Goal: Use online tool/utility: Use online tool/utility

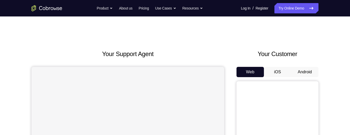
click at [305, 73] on button "Android" at bounding box center [304, 72] width 27 height 10
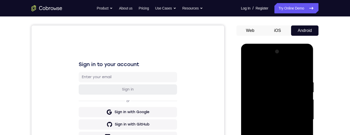
scroll to position [109, 0]
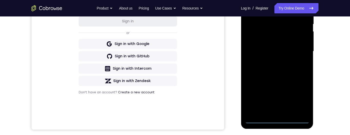
click at [277, 118] on div at bounding box center [277, 51] width 65 height 144
click at [301, 99] on div at bounding box center [277, 51] width 65 height 144
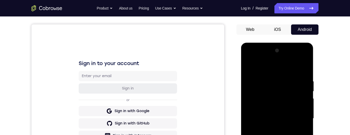
click at [255, 58] on div at bounding box center [277, 118] width 65 height 144
click at [299, 119] on div at bounding box center [277, 118] width 65 height 144
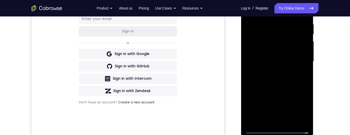
scroll to position [115, 0]
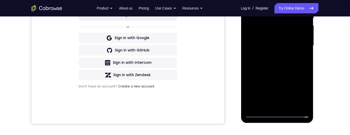
click at [271, 106] on div at bounding box center [277, 46] width 65 height 144
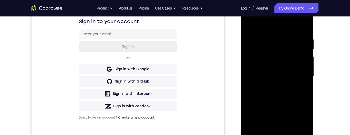
click at [285, 71] on div at bounding box center [277, 77] width 65 height 144
click at [269, 72] on div at bounding box center [277, 77] width 65 height 144
click at [289, 74] on div at bounding box center [277, 77] width 65 height 144
click at [292, 93] on div at bounding box center [277, 77] width 65 height 144
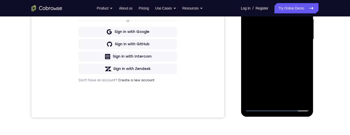
scroll to position [87, 0]
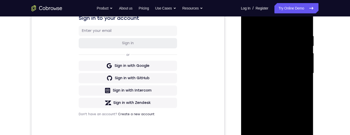
click at [293, 93] on div at bounding box center [277, 73] width 65 height 144
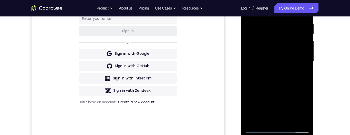
click at [291, 118] on div at bounding box center [277, 61] width 65 height 144
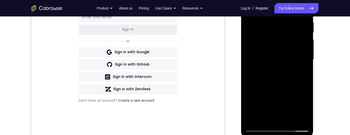
scroll to position [101, 0]
click at [288, 87] on div at bounding box center [277, 59] width 65 height 144
click at [281, 95] on div at bounding box center [277, 59] width 65 height 144
click at [268, 118] on div at bounding box center [277, 59] width 65 height 144
click at [301, 72] on div at bounding box center [277, 59] width 65 height 144
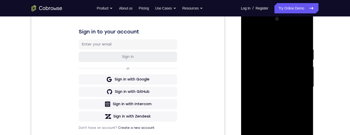
scroll to position [45, 0]
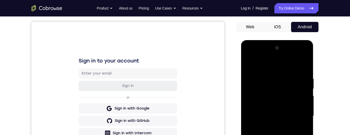
click at [250, 63] on div at bounding box center [277, 116] width 65 height 144
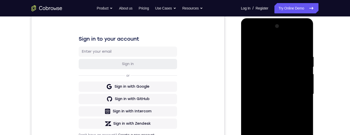
scroll to position [79, 0]
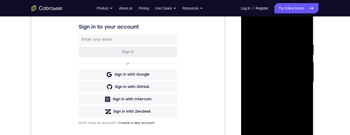
click at [281, 118] on div at bounding box center [277, 82] width 65 height 144
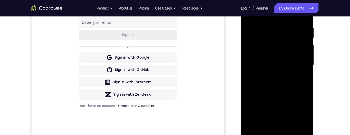
click at [267, 123] on div at bounding box center [277, 65] width 65 height 144
click at [305, 78] on div at bounding box center [277, 65] width 65 height 144
click at [301, 78] on div at bounding box center [277, 65] width 65 height 144
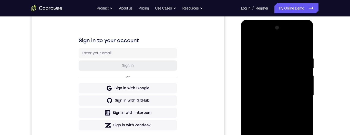
scroll to position [58, 0]
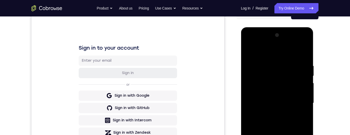
click at [250, 53] on div at bounding box center [277, 103] width 65 height 144
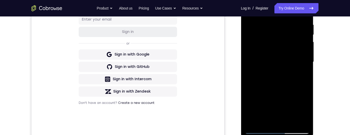
scroll to position [117, 0]
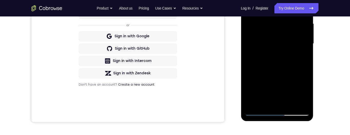
click at [285, 80] on div at bounding box center [277, 44] width 65 height 144
click at [272, 101] on div at bounding box center [277, 44] width 65 height 144
click at [262, 46] on div at bounding box center [277, 44] width 65 height 144
click at [276, 93] on div at bounding box center [277, 44] width 65 height 144
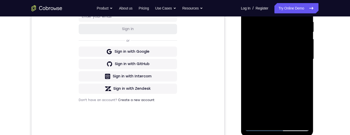
click at [321, 106] on div "Your Support Agent Your Customer Web iOS Android Next Steps We’d be happy to gi…" at bounding box center [175, 84] width 328 height 338
click at [264, 117] on div at bounding box center [277, 59] width 65 height 144
click at [303, 73] on div at bounding box center [277, 59] width 65 height 144
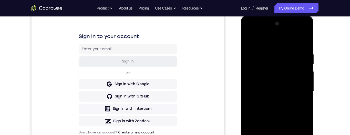
click at [250, 38] on div at bounding box center [277, 91] width 65 height 144
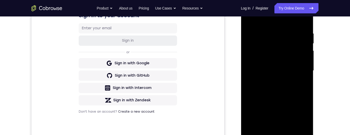
click at [282, 94] on div at bounding box center [277, 71] width 65 height 144
click at [270, 128] on div at bounding box center [277, 71] width 65 height 144
click at [301, 83] on div at bounding box center [277, 71] width 65 height 144
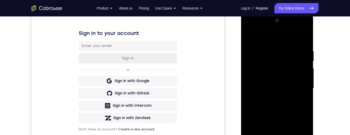
click at [249, 38] on div at bounding box center [277, 88] width 65 height 144
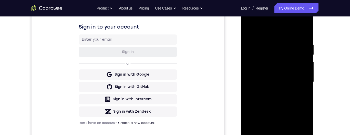
scroll to position [86, 0]
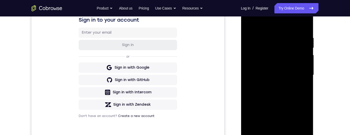
click at [280, 111] on div at bounding box center [277, 75] width 65 height 144
click at [270, 132] on div at bounding box center [277, 75] width 65 height 144
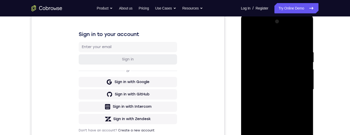
scroll to position [112, 0]
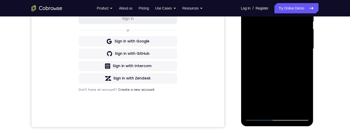
click at [306, 99] on div at bounding box center [277, 49] width 65 height 144
click at [306, 98] on div at bounding box center [277, 49] width 65 height 144
click at [306, 99] on div at bounding box center [277, 49] width 65 height 144
click at [306, 98] on div at bounding box center [277, 49] width 65 height 144
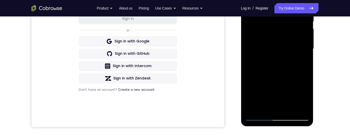
click at [306, 97] on div at bounding box center [277, 49] width 65 height 144
click at [305, 97] on div at bounding box center [277, 49] width 65 height 144
click at [303, 97] on div at bounding box center [277, 49] width 65 height 144
click at [301, 62] on div at bounding box center [277, 49] width 65 height 144
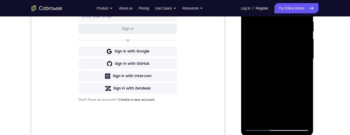
scroll to position [67, 0]
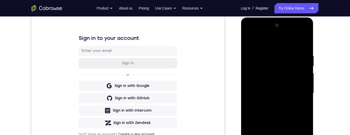
click at [249, 40] on div at bounding box center [277, 93] width 65 height 144
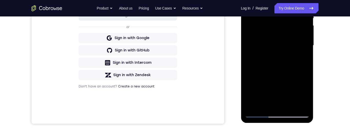
scroll to position [77, 0]
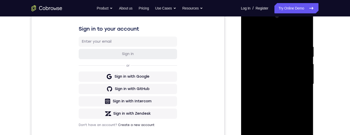
click at [250, 33] on div at bounding box center [277, 84] width 65 height 144
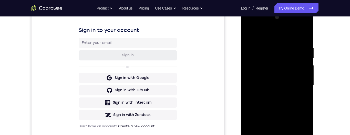
click at [272, 46] on div at bounding box center [277, 85] width 65 height 144
click at [305, 75] on div at bounding box center [277, 85] width 65 height 144
click at [301, 73] on div at bounding box center [277, 85] width 65 height 144
click at [302, 66] on div at bounding box center [277, 85] width 65 height 144
click at [302, 65] on div at bounding box center [277, 85] width 65 height 144
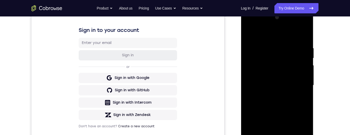
click at [301, 66] on div at bounding box center [277, 85] width 65 height 144
click at [302, 65] on div at bounding box center [277, 85] width 65 height 144
click at [302, 64] on div at bounding box center [277, 85] width 65 height 144
click at [303, 65] on div at bounding box center [277, 85] width 65 height 144
click at [300, 62] on div at bounding box center [277, 85] width 65 height 144
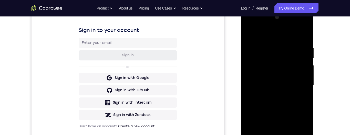
click at [297, 59] on div at bounding box center [277, 85] width 65 height 144
click at [299, 59] on div at bounding box center [277, 85] width 65 height 144
click at [300, 61] on div at bounding box center [277, 85] width 65 height 144
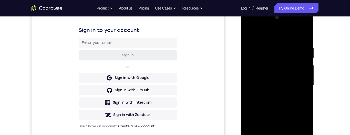
click at [300, 62] on div at bounding box center [277, 85] width 65 height 144
click at [299, 59] on div at bounding box center [277, 85] width 65 height 144
click at [300, 58] on div at bounding box center [277, 85] width 65 height 144
click at [298, 58] on div at bounding box center [277, 85] width 65 height 144
click at [299, 57] on div at bounding box center [277, 85] width 65 height 144
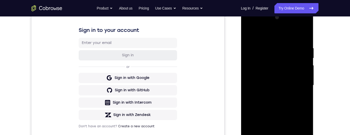
click at [300, 55] on div at bounding box center [277, 85] width 65 height 144
click at [299, 55] on div at bounding box center [277, 85] width 65 height 144
click at [299, 58] on div at bounding box center [277, 85] width 65 height 144
click at [301, 54] on div at bounding box center [277, 85] width 65 height 144
click at [300, 56] on div at bounding box center [277, 85] width 65 height 144
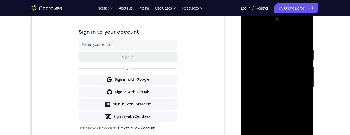
scroll to position [73, 0]
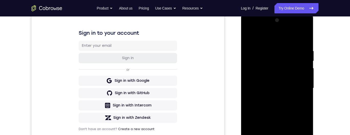
click at [298, 62] on div at bounding box center [277, 88] width 65 height 144
click at [301, 55] on div at bounding box center [277, 88] width 65 height 144
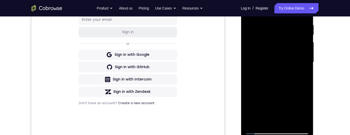
scroll to position [87, 0]
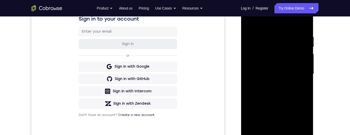
click at [304, 24] on div at bounding box center [277, 74] width 65 height 144
click at [288, 132] on div at bounding box center [277, 74] width 65 height 144
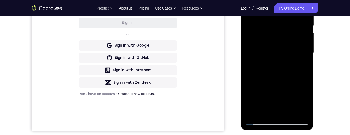
scroll to position [124, 0]
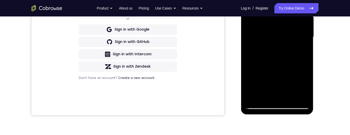
click at [282, 76] on div at bounding box center [277, 37] width 65 height 144
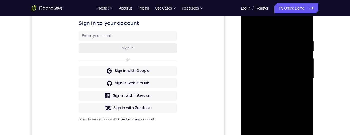
scroll to position [79, 0]
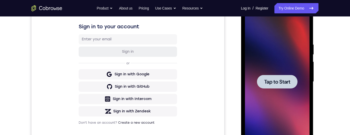
click at [286, 82] on span "Tap to Start" at bounding box center [277, 81] width 26 height 5
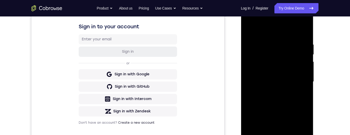
scroll to position [124, 0]
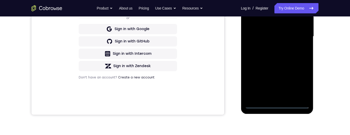
click at [280, 105] on div at bounding box center [277, 37] width 65 height 144
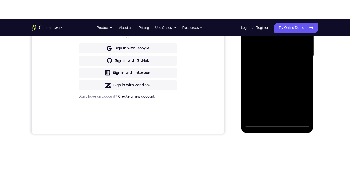
click at [304, 101] on div at bounding box center [277, 56] width 65 height 144
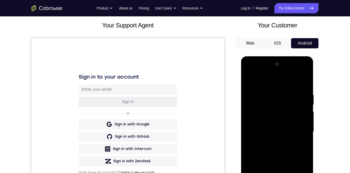
scroll to position [43, 0]
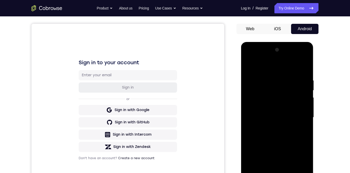
click at [304, 134] on div at bounding box center [277, 118] width 65 height 144
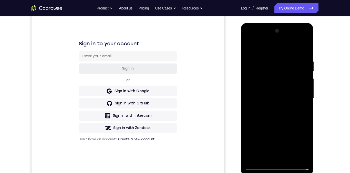
click at [290, 49] on div at bounding box center [277, 99] width 65 height 144
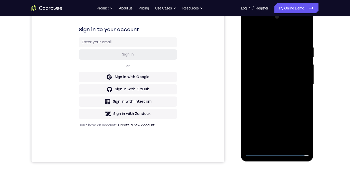
click at [301, 87] on div at bounding box center [277, 85] width 65 height 144
click at [274, 134] on div at bounding box center [277, 85] width 65 height 144
click at [283, 78] on div at bounding box center [277, 85] width 65 height 144
click at [256, 75] on div at bounding box center [277, 85] width 65 height 144
click at [297, 86] on div at bounding box center [277, 85] width 65 height 144
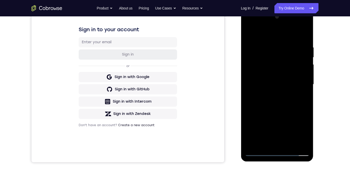
click at [293, 104] on div at bounding box center [277, 85] width 65 height 144
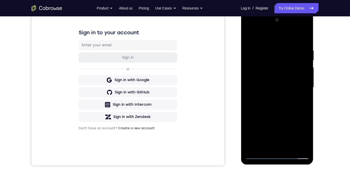
click at [290, 51] on div at bounding box center [277, 88] width 65 height 144
click at [298, 111] on div at bounding box center [277, 88] width 65 height 144
click at [288, 51] on div at bounding box center [277, 88] width 65 height 144
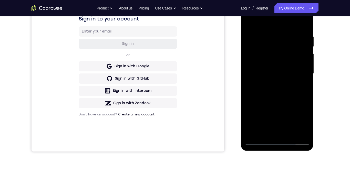
click at [303, 89] on div at bounding box center [277, 74] width 65 height 144
click at [303, 83] on div at bounding box center [277, 74] width 65 height 144
click at [303, 28] on div at bounding box center [277, 74] width 65 height 144
click at [304, 25] on div at bounding box center [277, 74] width 65 height 144
click at [303, 24] on div at bounding box center [277, 74] width 65 height 144
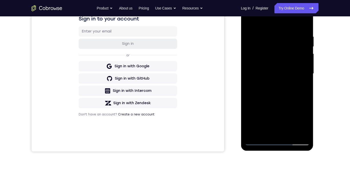
click at [291, 134] on div at bounding box center [277, 74] width 65 height 144
click at [293, 100] on div at bounding box center [277, 74] width 65 height 144
click at [279, 66] on div at bounding box center [277, 74] width 65 height 144
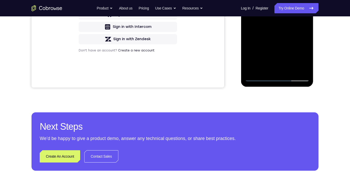
scroll to position [158, 0]
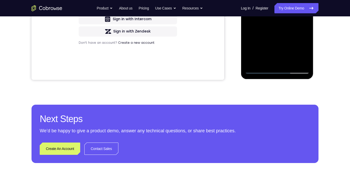
click at [276, 61] on div at bounding box center [277, 2] width 65 height 144
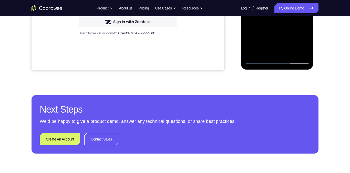
scroll to position [147, 0]
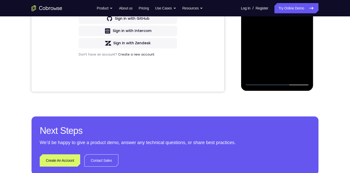
click at [302, 29] on div at bounding box center [277, 14] width 65 height 144
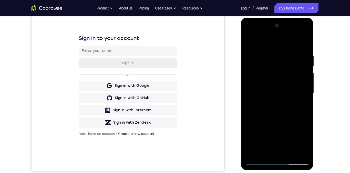
click at [250, 42] on div at bounding box center [277, 94] width 65 height 144
click at [258, 107] on div at bounding box center [277, 94] width 65 height 144
click at [246, 41] on div at bounding box center [277, 94] width 65 height 144
click at [263, 88] on div at bounding box center [277, 94] width 65 height 144
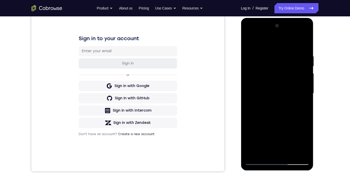
scroll to position [91, 0]
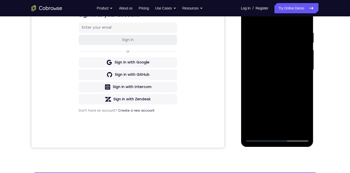
click at [257, 127] on div at bounding box center [277, 70] width 65 height 144
click at [303, 83] on div at bounding box center [277, 70] width 65 height 144
click at [260, 58] on div at bounding box center [277, 70] width 65 height 144
click at [273, 104] on div at bounding box center [277, 70] width 65 height 144
click at [304, 45] on div at bounding box center [277, 70] width 65 height 144
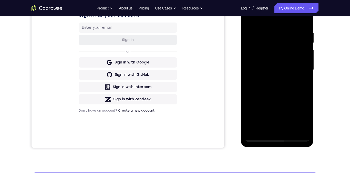
scroll to position [111, 0]
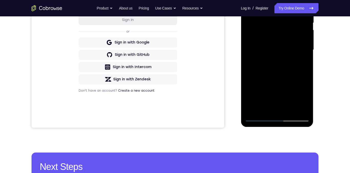
click at [263, 90] on div at bounding box center [277, 50] width 65 height 144
click at [273, 90] on div at bounding box center [277, 50] width 65 height 144
click at [301, 63] on div at bounding box center [277, 50] width 65 height 144
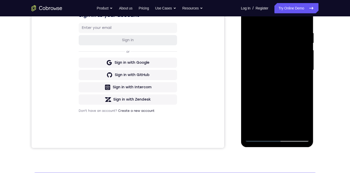
scroll to position [77, 0]
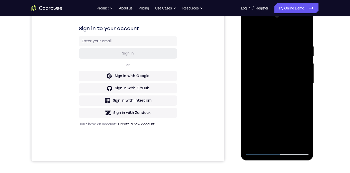
click at [248, 33] on div at bounding box center [277, 84] width 65 height 144
click at [252, 32] on div at bounding box center [277, 84] width 65 height 144
click at [267, 46] on div at bounding box center [277, 84] width 65 height 144
click at [301, 83] on div at bounding box center [277, 84] width 65 height 144
click at [255, 81] on div at bounding box center [277, 84] width 65 height 144
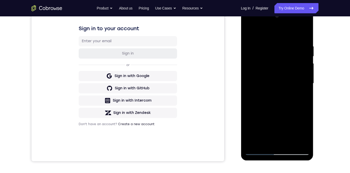
click at [299, 85] on div at bounding box center [277, 84] width 65 height 144
click at [301, 85] on div at bounding box center [277, 84] width 65 height 144
click at [300, 87] on div at bounding box center [277, 84] width 65 height 144
click at [303, 82] on div at bounding box center [277, 84] width 65 height 144
click at [302, 82] on div at bounding box center [277, 84] width 65 height 144
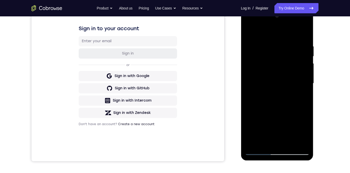
click at [303, 82] on div at bounding box center [277, 84] width 65 height 144
click at [306, 81] on div at bounding box center [277, 84] width 65 height 144
click at [305, 80] on div at bounding box center [277, 84] width 65 height 144
click at [305, 35] on div at bounding box center [277, 84] width 65 height 144
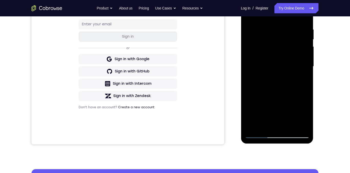
click at [307, 120] on div at bounding box center [277, 67] width 65 height 144
click at [290, 128] on div at bounding box center [277, 67] width 65 height 144
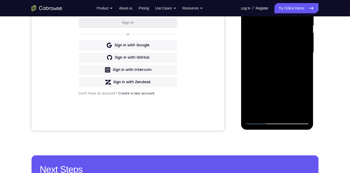
click at [290, 114] on div at bounding box center [277, 53] width 65 height 144
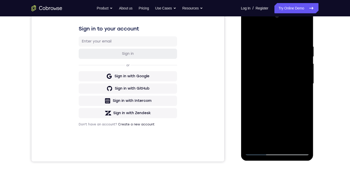
scroll to position [71, 0]
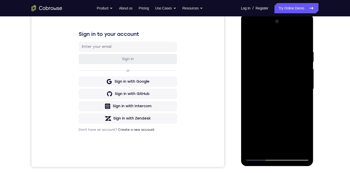
click at [248, 40] on div at bounding box center [277, 89] width 65 height 144
click at [293, 85] on div at bounding box center [277, 89] width 65 height 144
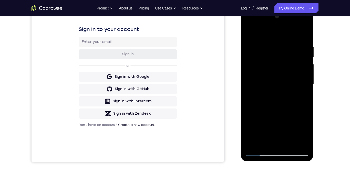
scroll to position [69, 0]
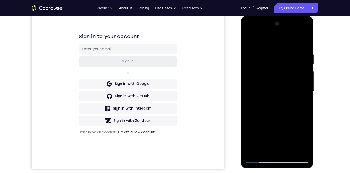
click at [250, 42] on div at bounding box center [277, 92] width 65 height 144
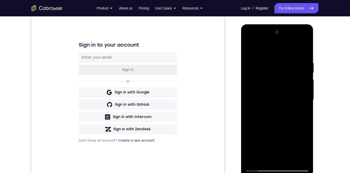
scroll to position [138, 0]
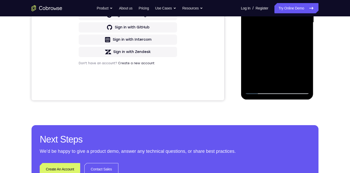
click at [260, 88] on div at bounding box center [277, 23] width 65 height 144
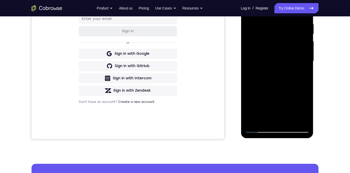
scroll to position [131, 0]
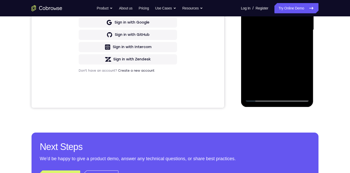
click at [261, 98] on div at bounding box center [277, 30] width 65 height 144
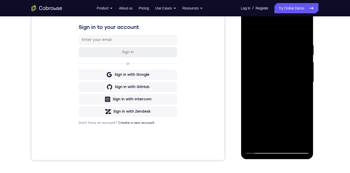
click at [250, 29] on div at bounding box center [277, 83] width 65 height 144
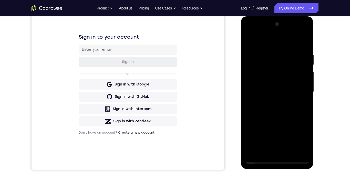
click at [251, 43] on div at bounding box center [277, 92] width 65 height 144
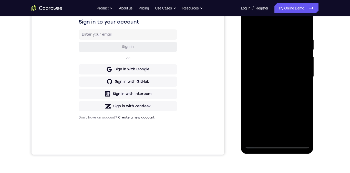
scroll to position [85, 0]
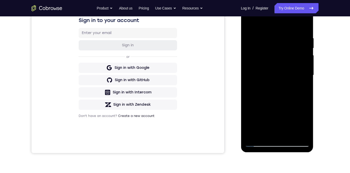
click at [293, 134] on div at bounding box center [277, 76] width 65 height 144
click at [279, 70] on div at bounding box center [277, 76] width 65 height 144
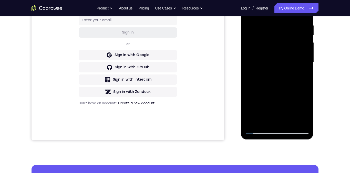
scroll to position [74, 0]
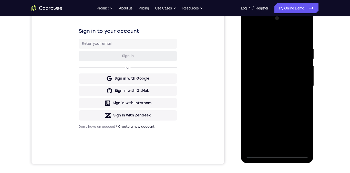
click at [250, 36] on div at bounding box center [277, 86] width 65 height 144
click at [250, 34] on div at bounding box center [277, 86] width 65 height 144
click at [287, 45] on div at bounding box center [277, 86] width 65 height 144
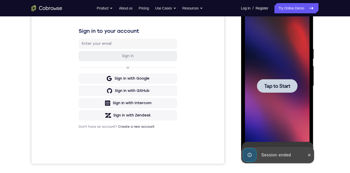
click at [281, 87] on span "Tap to Start" at bounding box center [277, 86] width 26 height 5
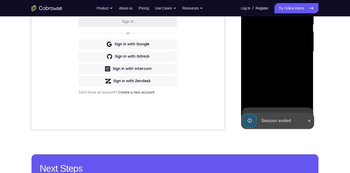
scroll to position [128, 0]
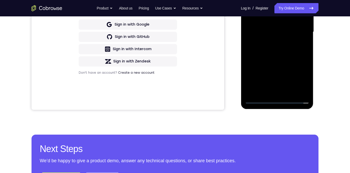
click at [272, 102] on div at bounding box center [277, 32] width 65 height 144
click at [299, 82] on div at bounding box center [277, 32] width 65 height 144
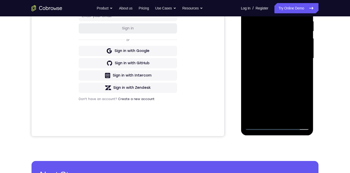
scroll to position [95, 0]
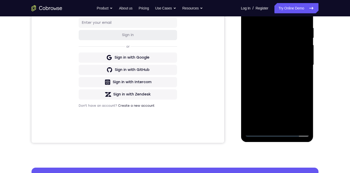
click at [262, 14] on div at bounding box center [277, 65] width 65 height 144
click at [298, 63] on div at bounding box center [277, 65] width 65 height 144
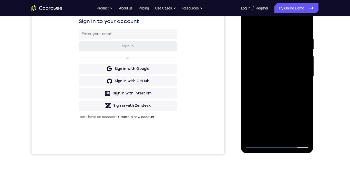
scroll to position [116, 0]
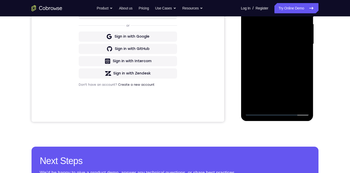
click at [270, 54] on div at bounding box center [277, 44] width 65 height 144
click at [291, 38] on div at bounding box center [277, 44] width 65 height 144
click at [281, 35] on div at bounding box center [277, 44] width 65 height 144
click at [301, 42] on div at bounding box center [277, 44] width 65 height 144
click at [295, 46] on div at bounding box center [277, 44] width 65 height 144
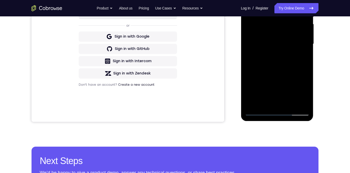
click at [254, 45] on div at bounding box center [277, 44] width 65 height 144
click at [255, 62] on div at bounding box center [277, 44] width 65 height 144
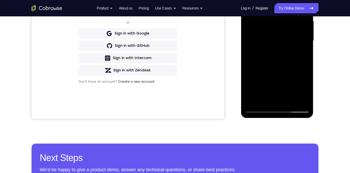
scroll to position [120, 0]
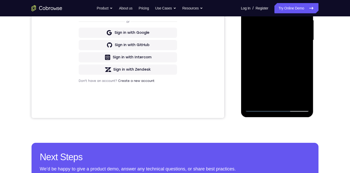
click at [260, 66] on div at bounding box center [277, 40] width 65 height 144
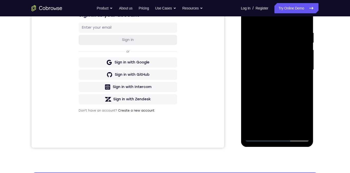
scroll to position [125, 0]
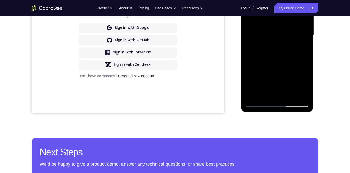
click at [265, 94] on div at bounding box center [277, 36] width 65 height 144
click at [254, 0] on div at bounding box center [277, 36] width 65 height 144
click at [259, 0] on div at bounding box center [277, 36] width 65 height 144
click at [270, 2] on div at bounding box center [277, 36] width 65 height 144
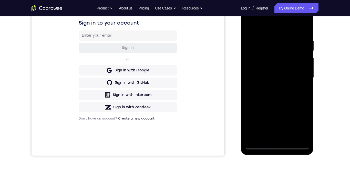
click at [251, 134] on div at bounding box center [277, 78] width 65 height 144
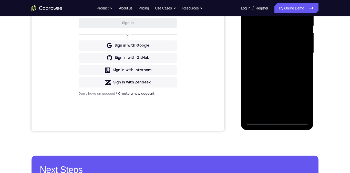
scroll to position [87, 0]
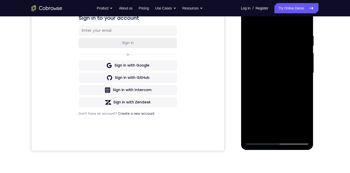
click at [248, 22] on div at bounding box center [277, 73] width 65 height 144
click at [261, 41] on div at bounding box center [277, 73] width 65 height 144
click at [269, 43] on div at bounding box center [277, 73] width 65 height 144
click at [270, 40] on div at bounding box center [277, 73] width 65 height 144
click at [270, 41] on div at bounding box center [277, 73] width 65 height 144
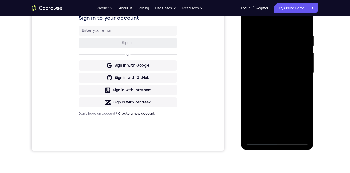
scroll to position [120, 0]
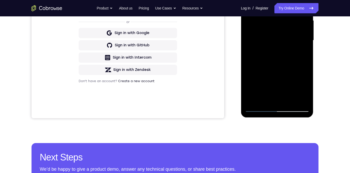
click at [250, 101] on div at bounding box center [277, 41] width 65 height 144
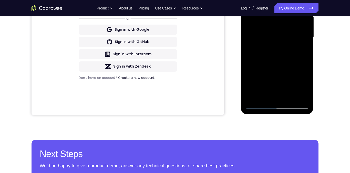
scroll to position [73, 0]
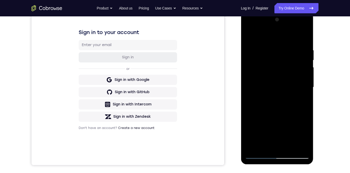
click at [249, 36] on div at bounding box center [277, 88] width 65 height 144
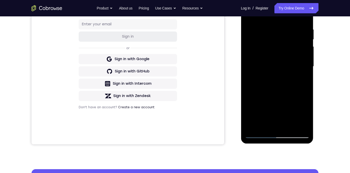
scroll to position [65, 0]
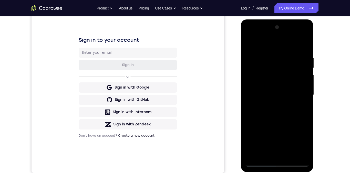
click at [248, 36] on div at bounding box center [277, 95] width 65 height 144
click at [252, 83] on div at bounding box center [277, 95] width 65 height 144
click at [270, 55] on div at bounding box center [277, 95] width 65 height 144
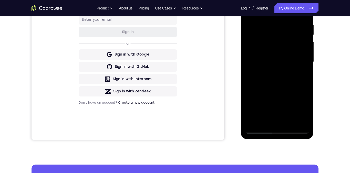
click at [296, 92] on div at bounding box center [277, 62] width 65 height 144
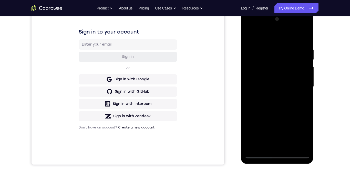
scroll to position [73, 0]
click at [301, 98] on div at bounding box center [277, 88] width 65 height 144
click at [303, 100] on div at bounding box center [277, 88] width 65 height 144
click at [301, 103] on div at bounding box center [277, 88] width 65 height 144
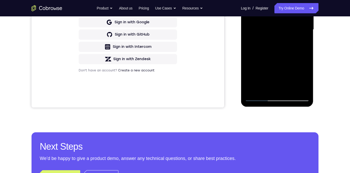
scroll to position [144, 0]
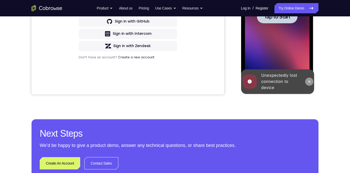
click at [309, 82] on icon at bounding box center [309, 82] width 2 height 2
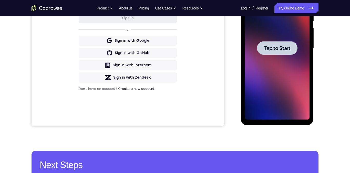
click at [289, 49] on span "Tap to Start" at bounding box center [277, 48] width 26 height 5
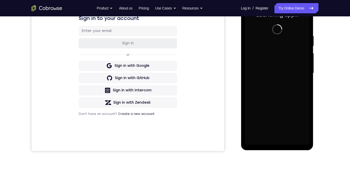
scroll to position [110, 0]
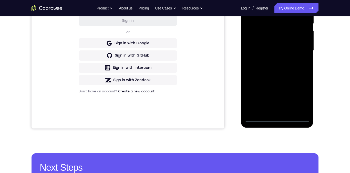
click at [279, 118] on div at bounding box center [277, 51] width 65 height 144
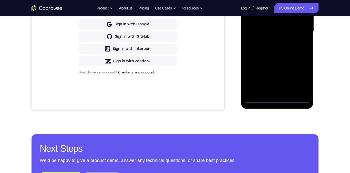
click at [301, 83] on div at bounding box center [277, 32] width 65 height 144
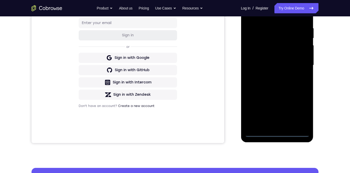
scroll to position [52, 0]
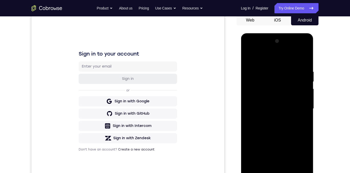
click at [285, 61] on div at bounding box center [277, 109] width 65 height 144
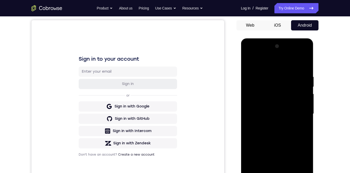
click at [299, 112] on div at bounding box center [277, 114] width 65 height 144
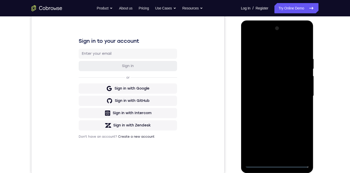
scroll to position [76, 0]
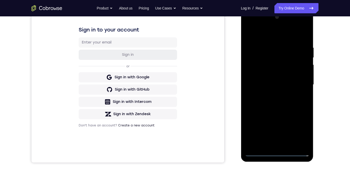
click at [273, 94] on div at bounding box center [277, 85] width 65 height 144
click at [288, 80] on div at bounding box center [277, 85] width 65 height 144
click at [289, 75] on div at bounding box center [277, 85] width 65 height 144
click at [300, 84] on div at bounding box center [277, 85] width 65 height 144
click at [290, 103] on div at bounding box center [277, 85] width 65 height 144
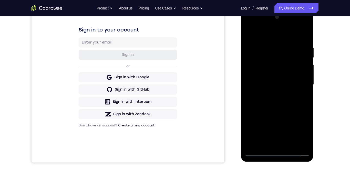
click at [293, 100] on div at bounding box center [277, 85] width 65 height 144
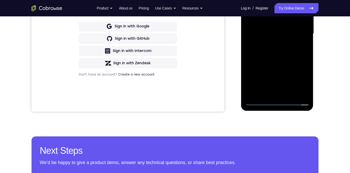
scroll to position [104, 0]
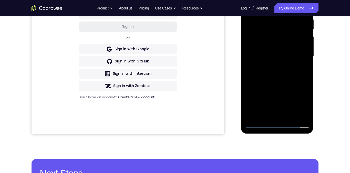
click at [298, 80] on div at bounding box center [277, 57] width 65 height 144
click at [290, 117] on div at bounding box center [277, 57] width 65 height 144
click at [296, 83] on div at bounding box center [277, 57] width 65 height 144
click at [294, 49] on div at bounding box center [277, 57] width 65 height 144
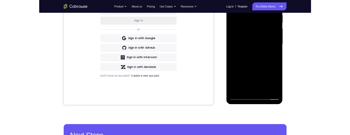
click at [261, 99] on div at bounding box center [262, 61] width 65 height 144
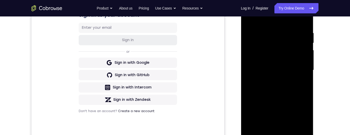
click at [289, 130] on div at bounding box center [277, 70] width 65 height 144
click at [270, 63] on div at bounding box center [277, 70] width 65 height 144
click at [289, 64] on div at bounding box center [277, 70] width 65 height 144
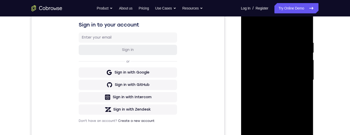
scroll to position [104, 0]
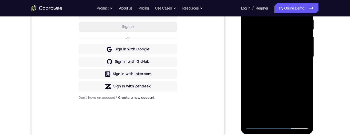
click at [281, 97] on div at bounding box center [277, 57] width 65 height 144
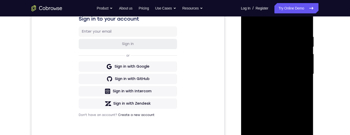
click at [289, 98] on div at bounding box center [277, 74] width 65 height 144
click at [258, 30] on div at bounding box center [277, 74] width 65 height 144
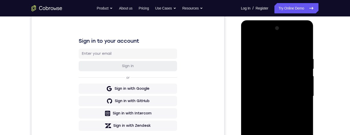
click at [251, 46] on div at bounding box center [277, 96] width 65 height 144
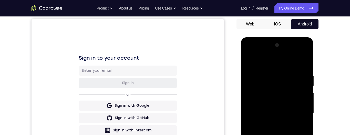
click at [251, 63] on div at bounding box center [277, 113] width 65 height 144
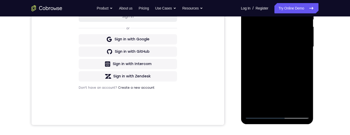
scroll to position [84, 0]
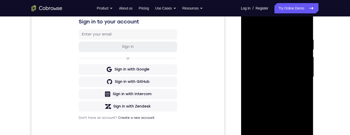
click at [249, 25] on div at bounding box center [277, 77] width 65 height 144
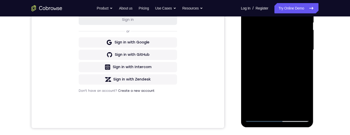
click at [289, 111] on div at bounding box center [277, 50] width 65 height 144
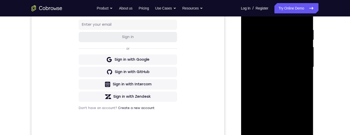
click at [264, 61] on div at bounding box center [277, 67] width 65 height 144
click at [300, 96] on div at bounding box center [277, 67] width 65 height 144
click at [307, 100] on div at bounding box center [277, 67] width 65 height 144
click at [301, 85] on div at bounding box center [277, 67] width 65 height 144
click at [302, 79] on div at bounding box center [277, 67] width 65 height 144
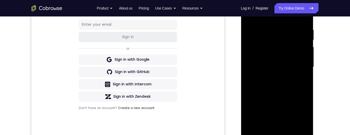
click at [303, 80] on div at bounding box center [277, 67] width 65 height 144
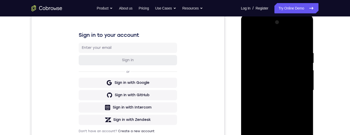
scroll to position [59, 0]
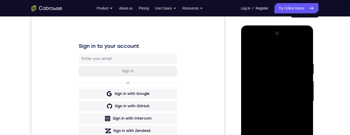
click at [249, 49] on div at bounding box center [277, 101] width 65 height 144
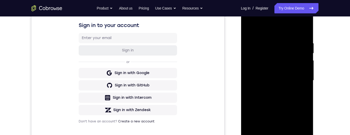
click at [250, 30] on div at bounding box center [277, 80] width 65 height 144
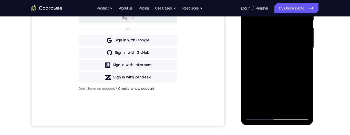
click at [291, 107] on div at bounding box center [277, 48] width 65 height 144
click at [266, 64] on div at bounding box center [277, 48] width 65 height 144
click at [261, 107] on div at bounding box center [277, 48] width 65 height 144
click at [301, 62] on div at bounding box center [277, 48] width 65 height 144
click at [302, 61] on div at bounding box center [277, 48] width 65 height 144
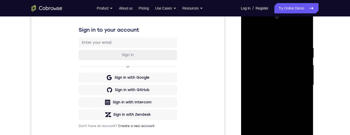
scroll to position [70, 0]
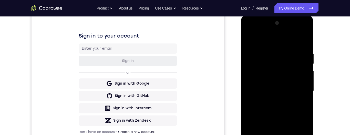
click at [248, 39] on div at bounding box center [277, 91] width 65 height 144
click at [250, 38] on div at bounding box center [277, 91] width 65 height 144
click at [269, 54] on div at bounding box center [277, 91] width 65 height 144
click at [301, 97] on div at bounding box center [277, 91] width 65 height 144
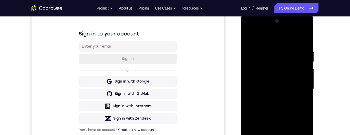
scroll to position [71, 0]
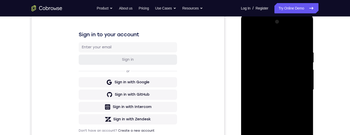
click at [299, 99] on div at bounding box center [277, 90] width 65 height 144
click at [301, 97] on div at bounding box center [277, 90] width 65 height 144
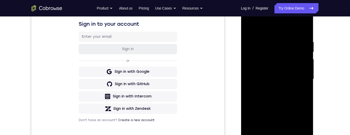
click at [300, 97] on div at bounding box center [277, 79] width 65 height 144
click at [300, 95] on div at bounding box center [277, 79] width 65 height 144
click at [300, 92] on div at bounding box center [277, 79] width 65 height 144
click at [306, 25] on div at bounding box center [277, 79] width 65 height 144
click at [305, 28] on div at bounding box center [277, 79] width 65 height 144
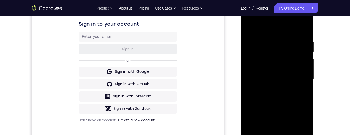
scroll to position [119, 0]
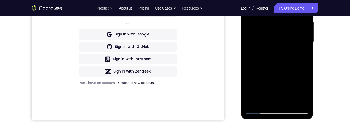
click at [307, 96] on div at bounding box center [277, 42] width 65 height 144
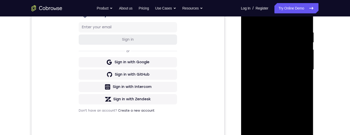
scroll to position [91, 0]
click at [250, 75] on div at bounding box center [277, 70] width 65 height 144
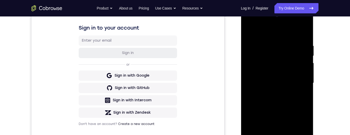
click at [269, 130] on div at bounding box center [277, 83] width 65 height 144
click at [268, 132] on div at bounding box center [277, 83] width 65 height 144
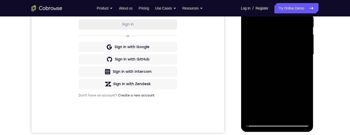
scroll to position [114, 0]
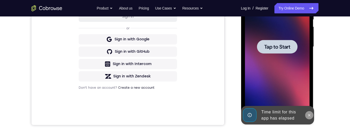
click at [305, 115] on button at bounding box center [309, 115] width 8 height 8
click at [289, 49] on span "Tap to Start" at bounding box center [277, 46] width 26 height 5
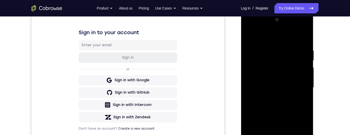
scroll to position [101, 0]
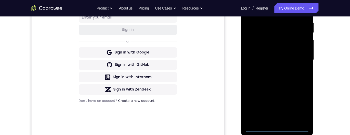
click at [278, 128] on div at bounding box center [277, 60] width 65 height 144
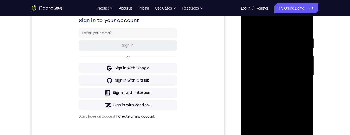
click at [302, 120] on div at bounding box center [277, 76] width 65 height 144
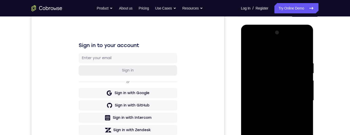
click at [281, 54] on div at bounding box center [277, 100] width 65 height 144
click at [300, 100] on div at bounding box center [277, 100] width 65 height 144
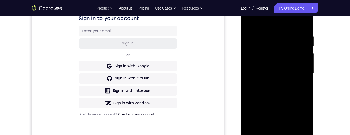
scroll to position [108, 0]
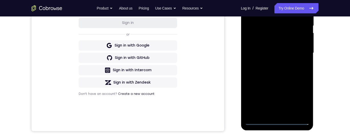
click at [271, 111] on div at bounding box center [277, 53] width 65 height 144
click at [256, 48] on div at bounding box center [277, 53] width 65 height 144
click at [275, 42] on div at bounding box center [277, 53] width 65 height 144
click at [296, 53] on div at bounding box center [277, 53] width 65 height 144
click at [291, 69] on div at bounding box center [277, 53] width 65 height 144
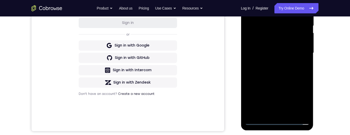
click at [298, 67] on div at bounding box center [277, 53] width 65 height 144
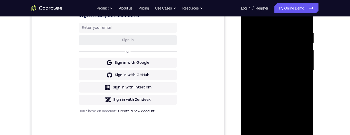
scroll to position [88, 0]
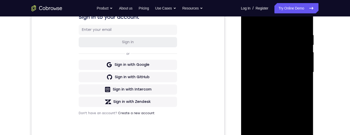
click at [293, 92] on div at bounding box center [277, 72] width 65 height 144
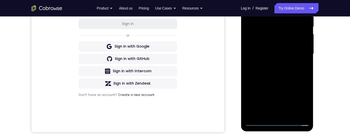
click at [291, 114] on div at bounding box center [277, 54] width 65 height 144
click at [295, 81] on div at bounding box center [277, 54] width 65 height 144
click at [285, 70] on div at bounding box center [277, 54] width 65 height 144
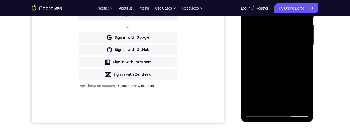
scroll to position [69, 0]
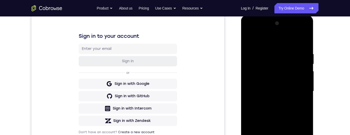
click at [249, 43] on div at bounding box center [277, 91] width 65 height 144
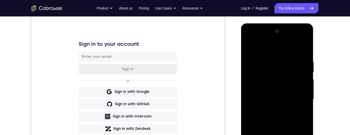
click at [250, 48] on div at bounding box center [277, 99] width 65 height 144
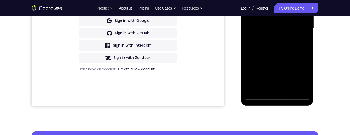
scroll to position [140, 0]
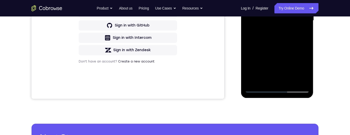
click at [306, 74] on div at bounding box center [277, 21] width 65 height 144
click at [279, 88] on div at bounding box center [277, 21] width 65 height 144
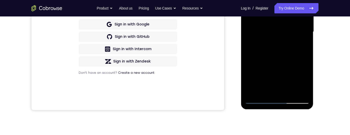
scroll to position [0, 0]
